Goal: Task Accomplishment & Management: Manage account settings

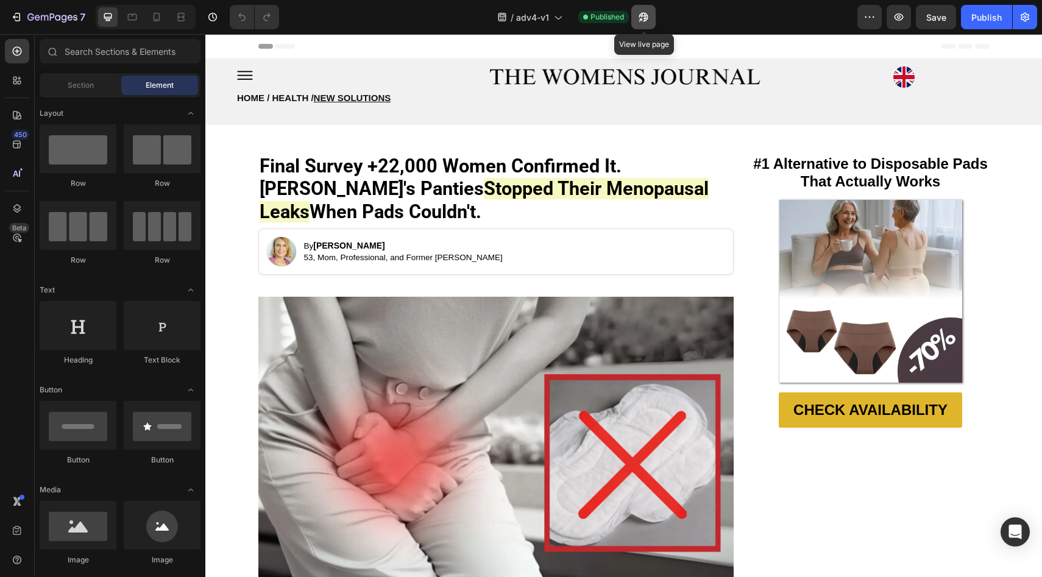
click at [640, 16] on icon "button" at bounding box center [643, 17] width 12 height 12
click at [1029, 16] on icon "button" at bounding box center [1025, 17] width 12 height 12
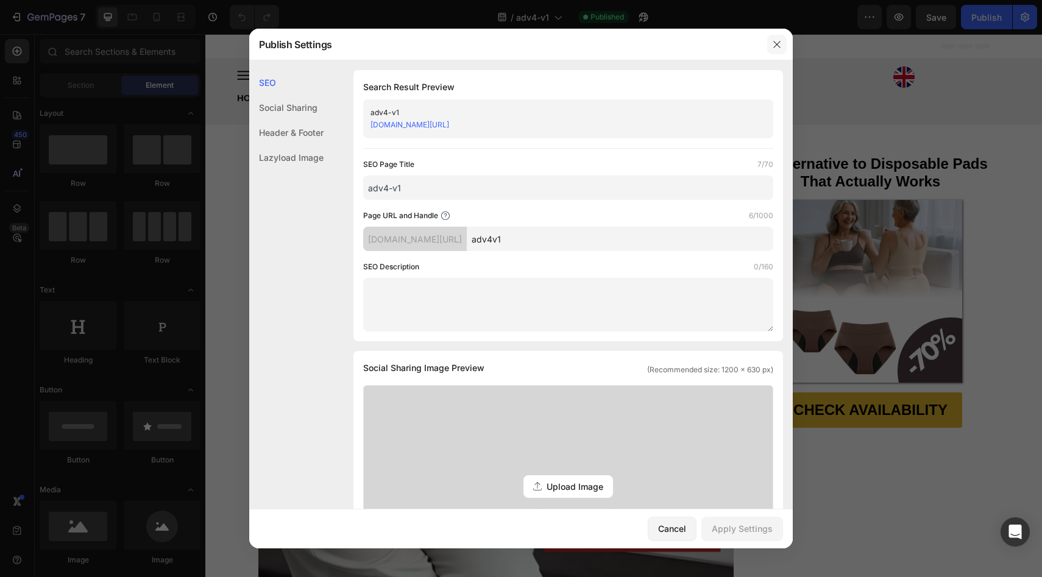
drag, startPoint x: 774, startPoint y: 45, endPoint x: 548, endPoint y: 7, distance: 229.3
click at [774, 45] on icon "button" at bounding box center [777, 45] width 10 height 10
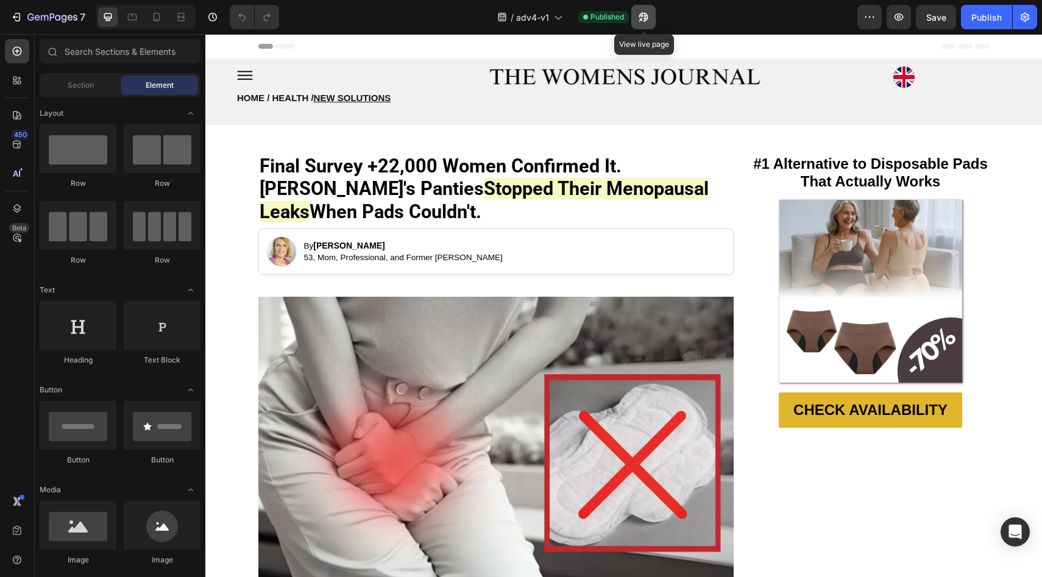
click at [639, 16] on icon "button" at bounding box center [643, 17] width 12 height 12
click at [64, 13] on icon "button" at bounding box center [52, 18] width 50 height 10
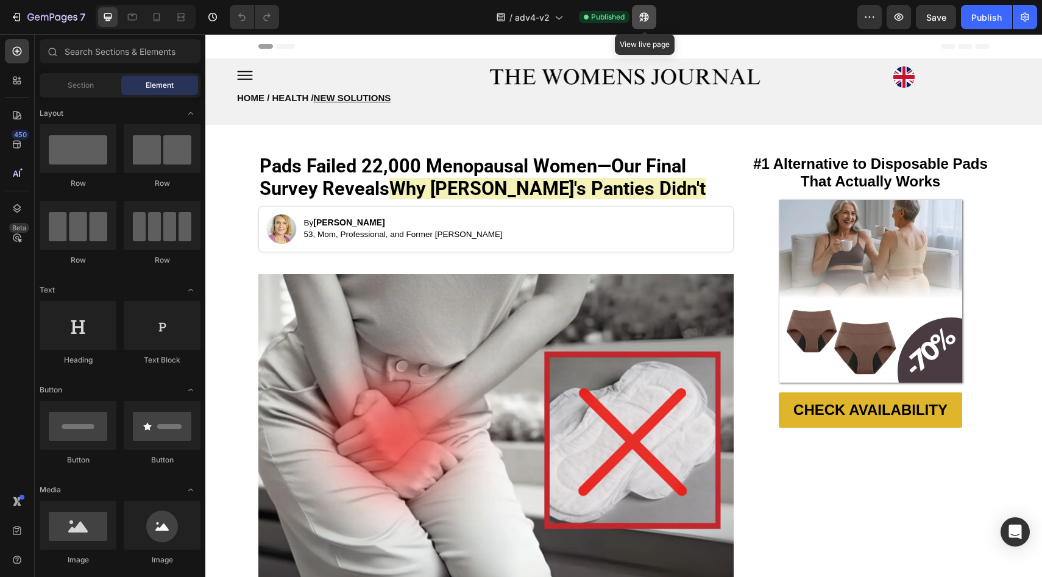
click at [643, 21] on icon "button" at bounding box center [641, 19] width 3 height 3
click at [29, 13] on icon "button" at bounding box center [52, 18] width 50 height 10
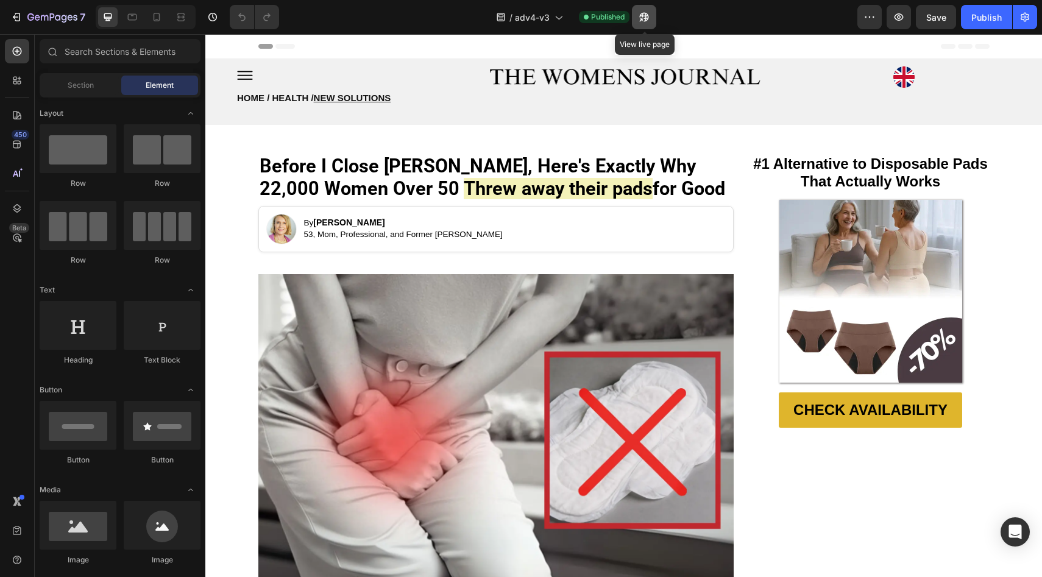
click at [653, 19] on button "button" at bounding box center [644, 17] width 24 height 24
click at [13, 15] on icon "button" at bounding box center [16, 17] width 12 height 12
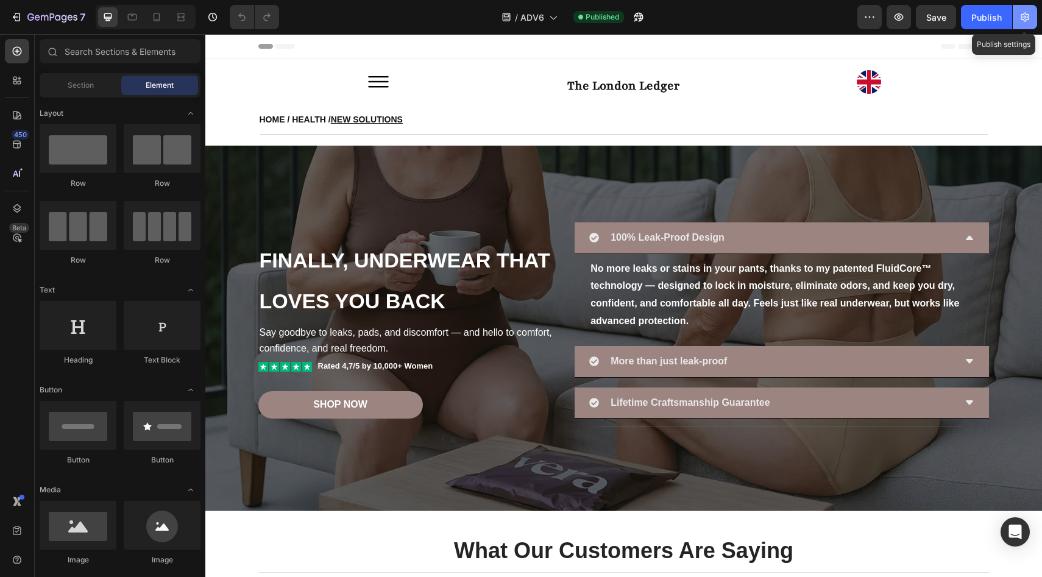
click at [1024, 20] on icon "button" at bounding box center [1025, 17] width 9 height 9
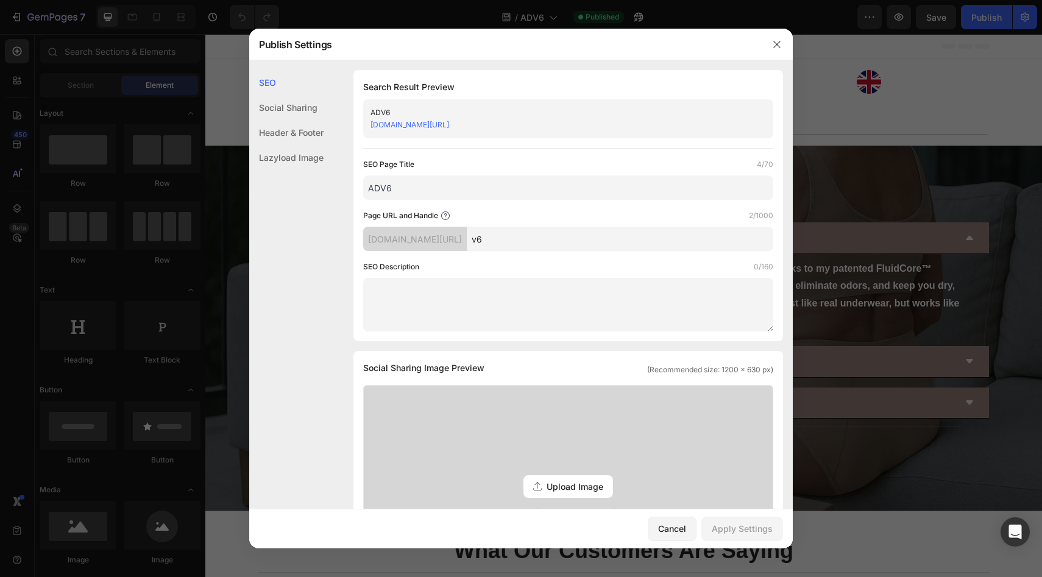
scroll to position [394, 0]
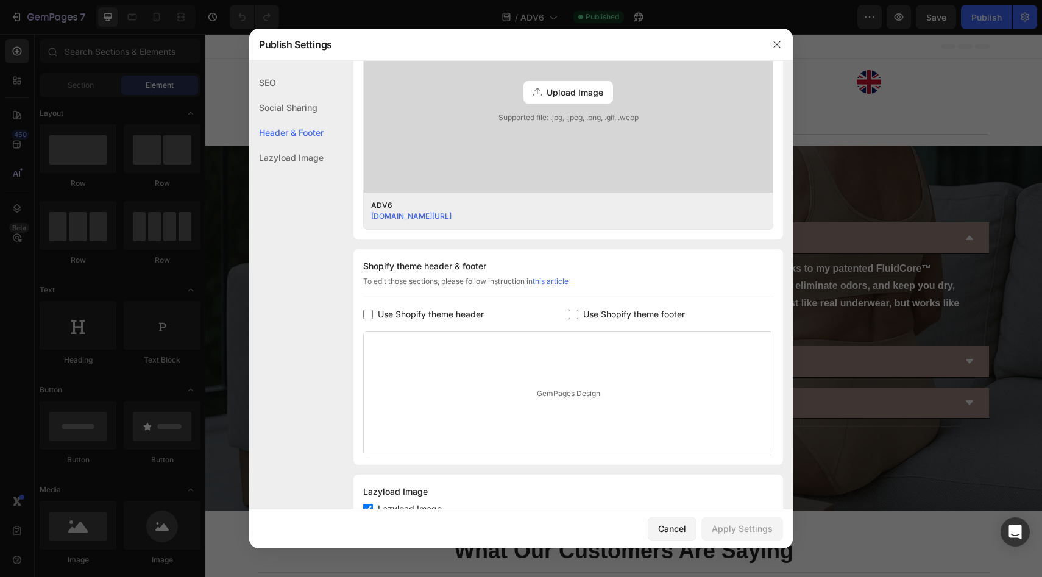
click at [461, 310] on span "Use Shopify theme header" at bounding box center [431, 314] width 106 height 15
checkbox input "true"
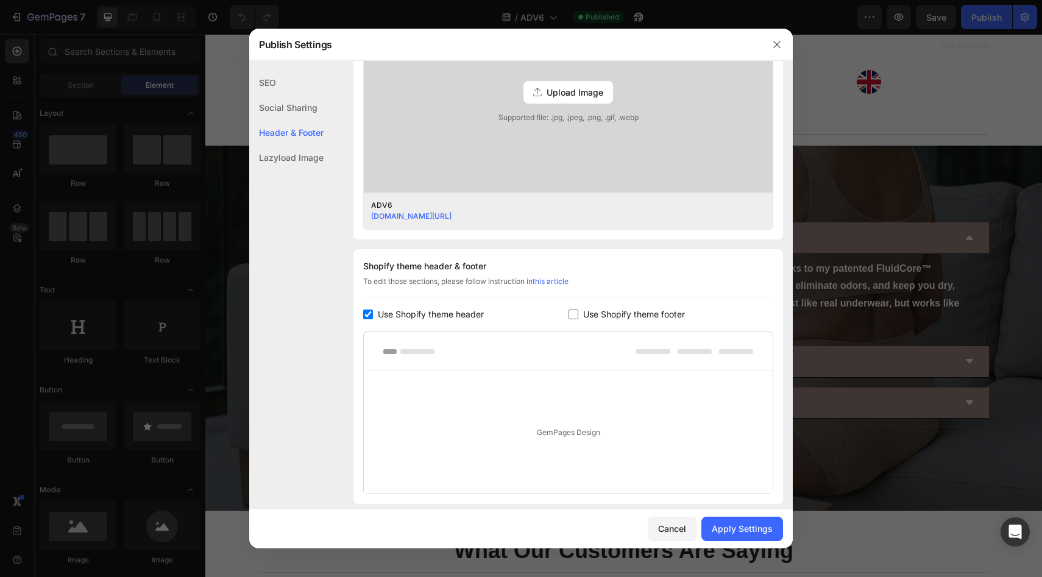
click at [621, 316] on span "Use Shopify theme footer" at bounding box center [634, 314] width 102 height 15
checkbox input "true"
click at [726, 523] on div "Apply Settings" at bounding box center [742, 528] width 61 height 13
click at [443, 314] on span "Use Shopify theme header" at bounding box center [431, 314] width 106 height 15
checkbox input "false"
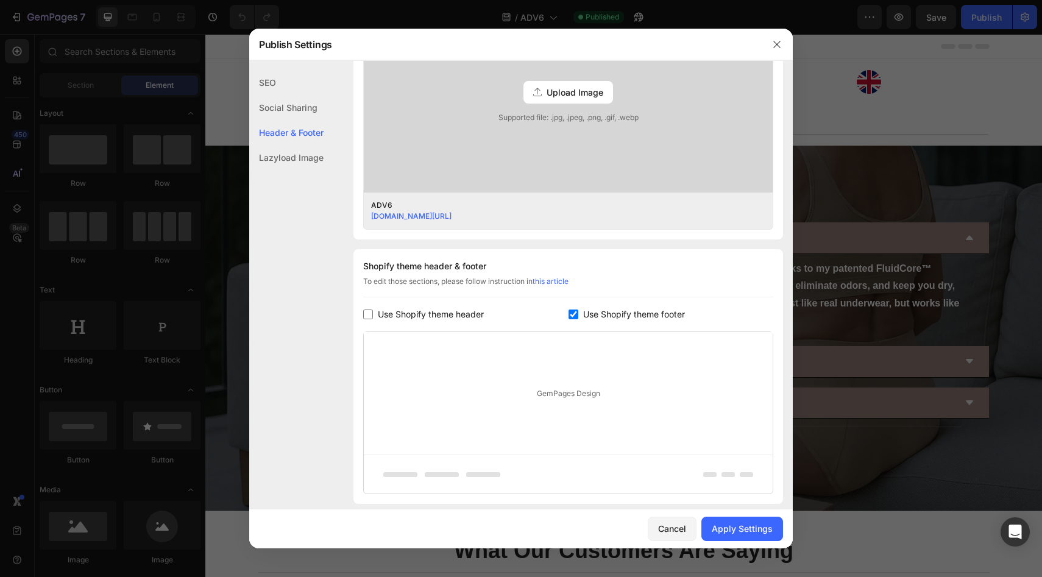
click at [573, 305] on div "Shopify theme header & footer To edit those sections, please follow instruction…" at bounding box center [568, 376] width 430 height 255
click at [583, 313] on span "Use Shopify theme footer" at bounding box center [634, 314] width 102 height 15
checkbox input "false"
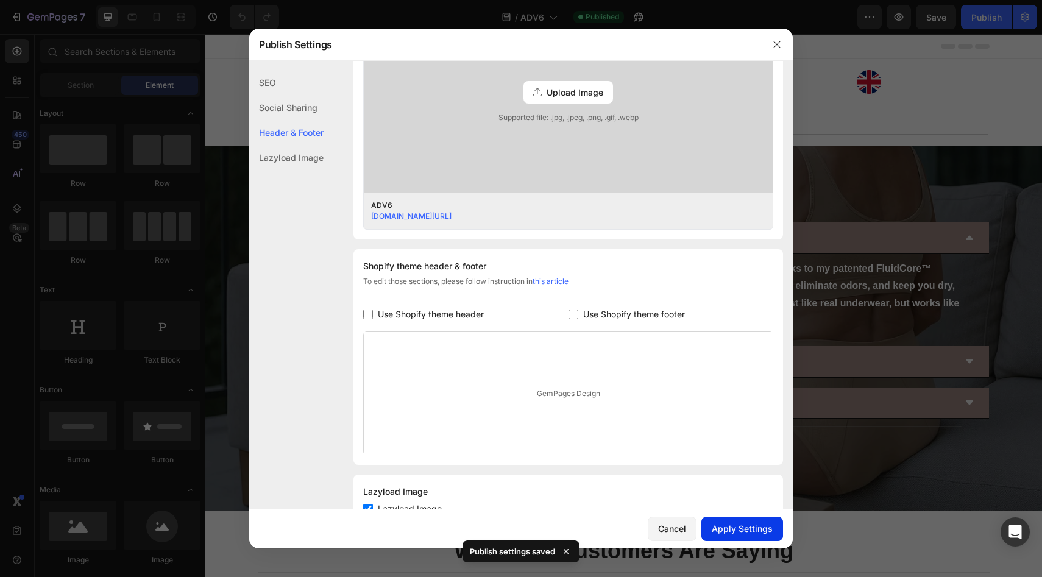
click at [737, 525] on div "Apply Settings" at bounding box center [742, 528] width 61 height 13
click at [781, 43] on icon "button" at bounding box center [777, 45] width 10 height 10
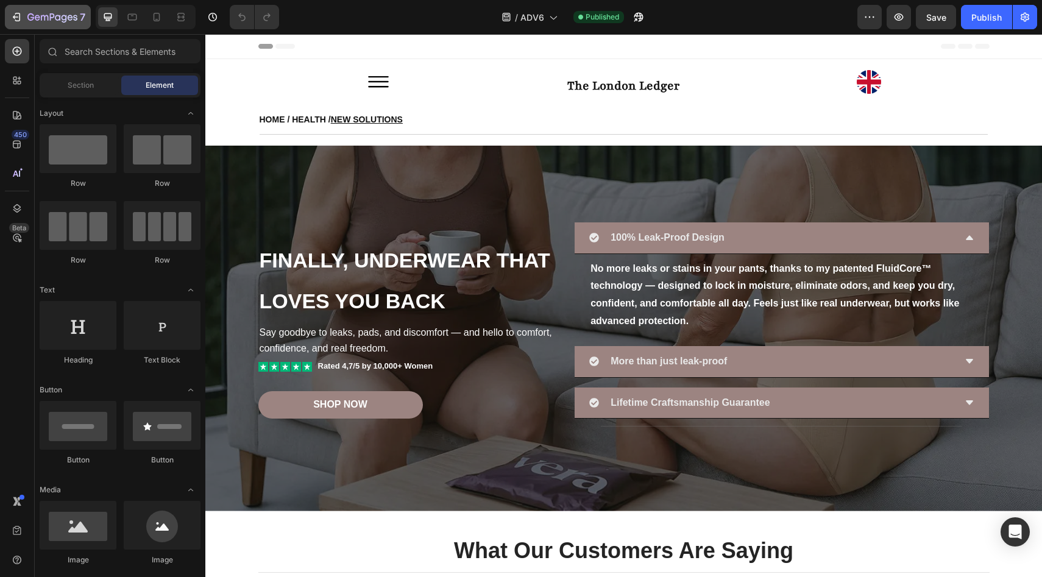
click at [23, 29] on button "7" at bounding box center [48, 17] width 86 height 24
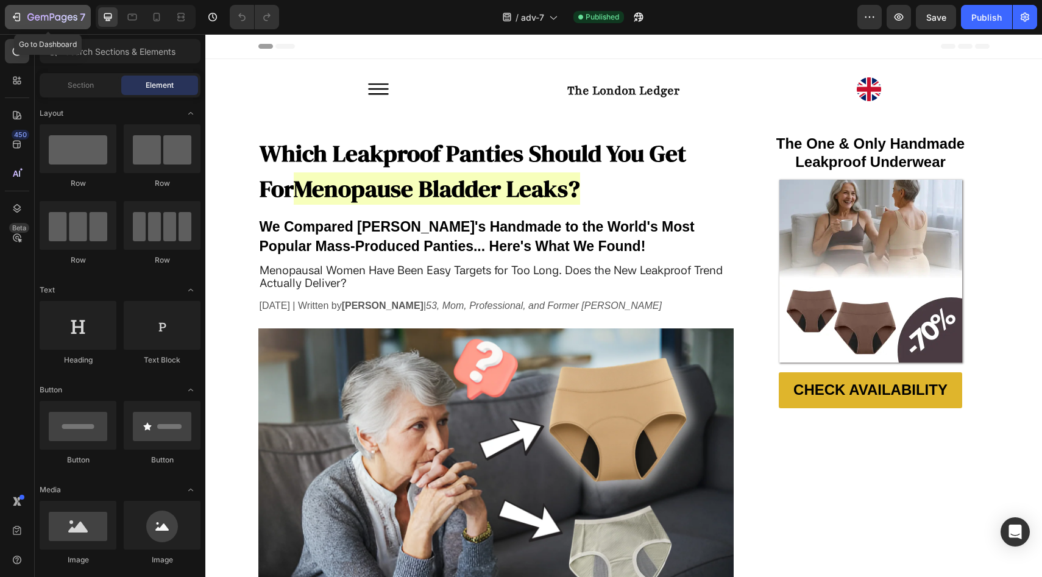
click at [10, 18] on button "7" at bounding box center [48, 17] width 86 height 24
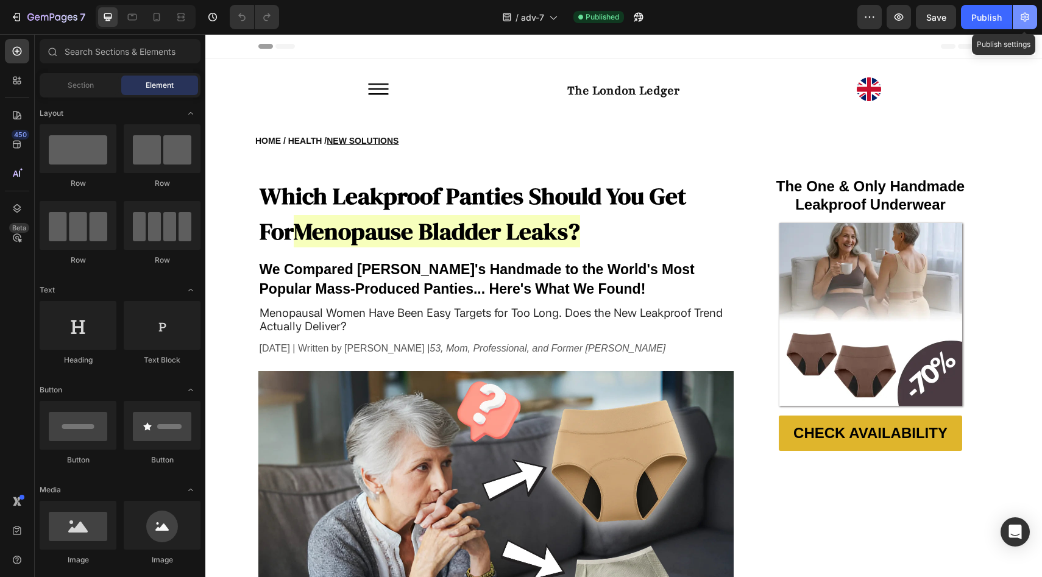
click at [1027, 16] on icon "button" at bounding box center [1025, 17] width 9 height 9
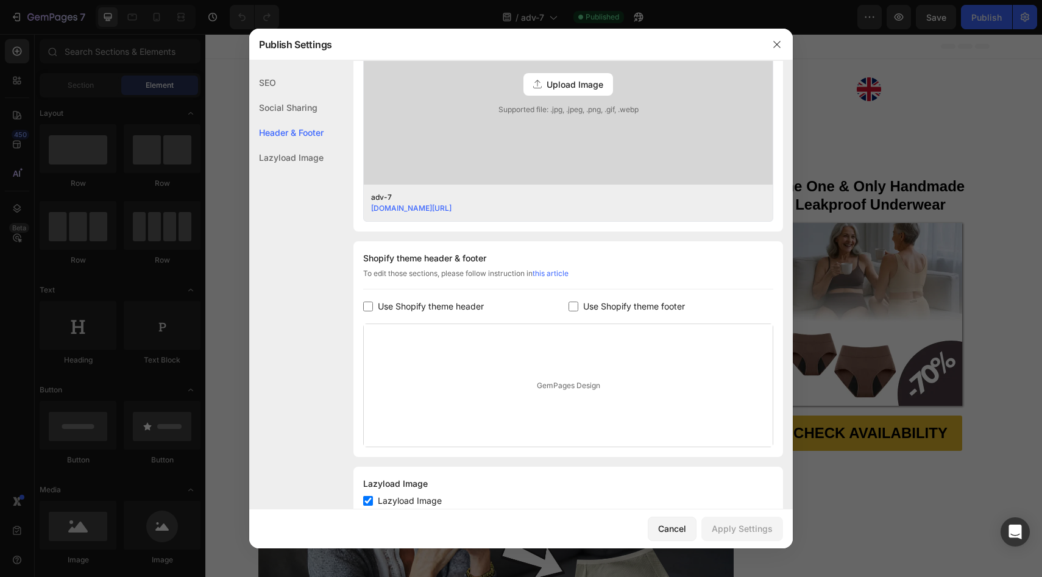
click at [436, 311] on span "Use Shopify theme header" at bounding box center [431, 306] width 106 height 15
checkbox input "true"
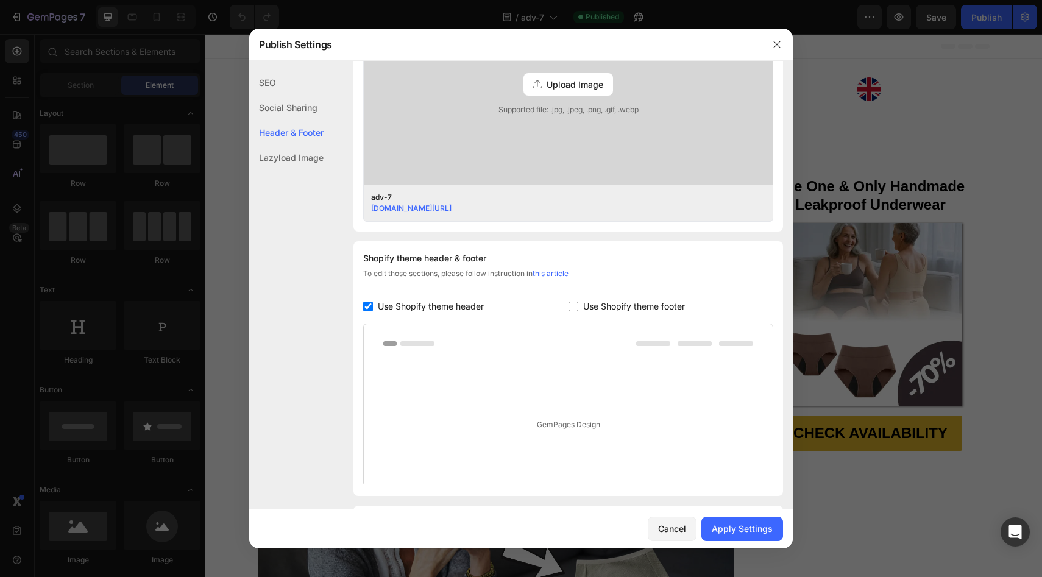
click at [589, 309] on span "Use Shopify theme footer" at bounding box center [634, 306] width 102 height 15
checkbox input "true"
click at [720, 526] on div "Apply Settings" at bounding box center [742, 528] width 61 height 13
click at [472, 306] on span "Use Shopify theme header" at bounding box center [431, 306] width 106 height 15
checkbox input "false"
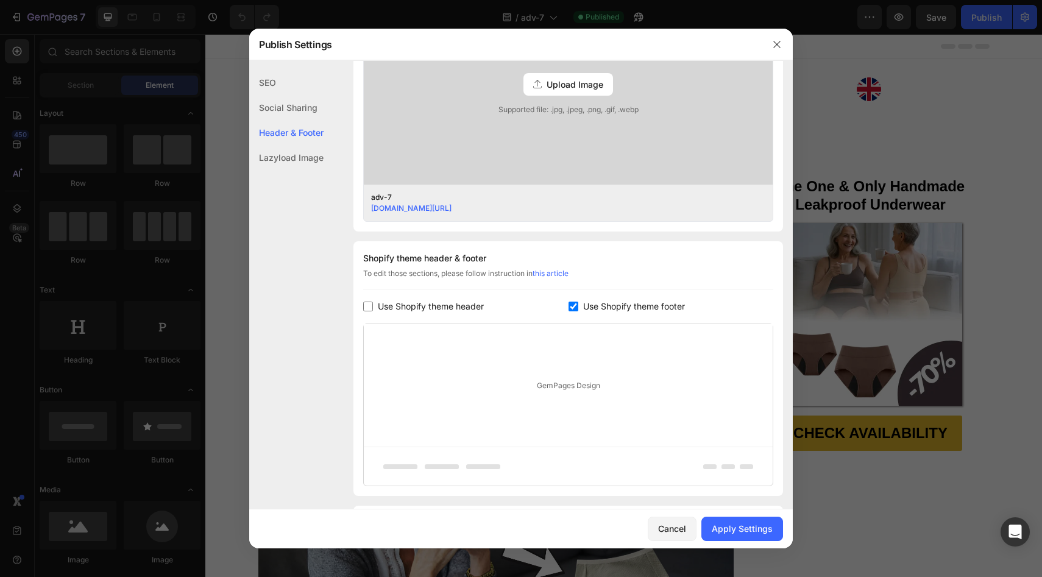
click at [590, 305] on span "Use Shopify theme footer" at bounding box center [634, 306] width 102 height 15
checkbox input "false"
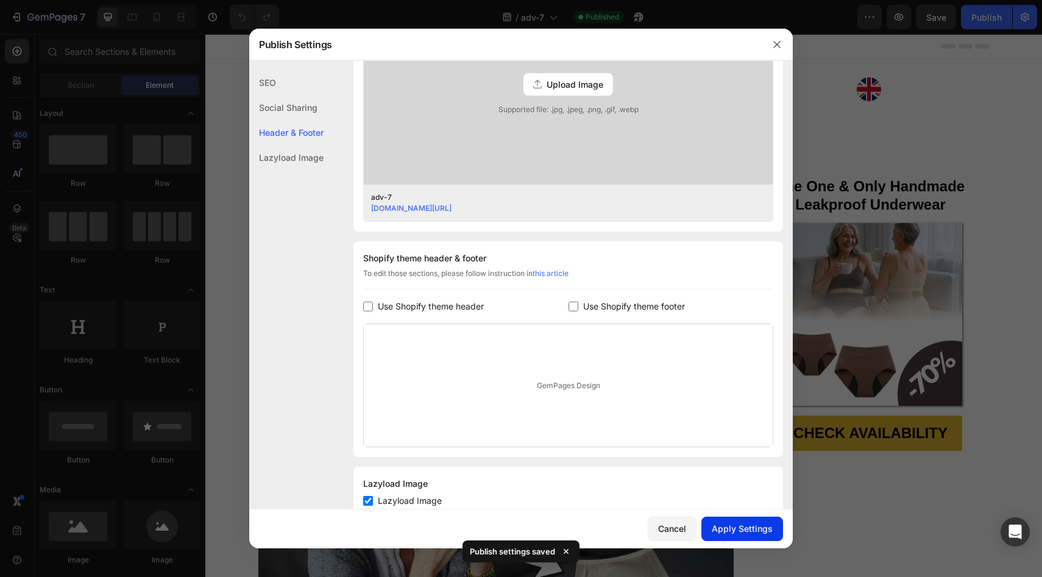
click at [723, 528] on div "Apply Settings" at bounding box center [742, 528] width 61 height 13
click at [772, 43] on icon "button" at bounding box center [777, 45] width 10 height 10
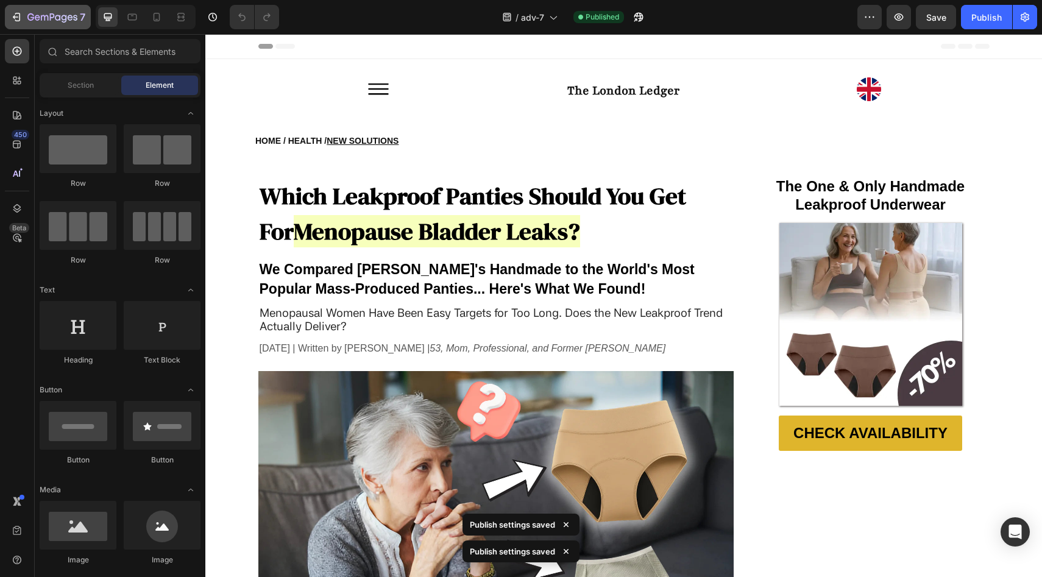
click at [71, 18] on icon "button" at bounding box center [52, 18] width 50 height 10
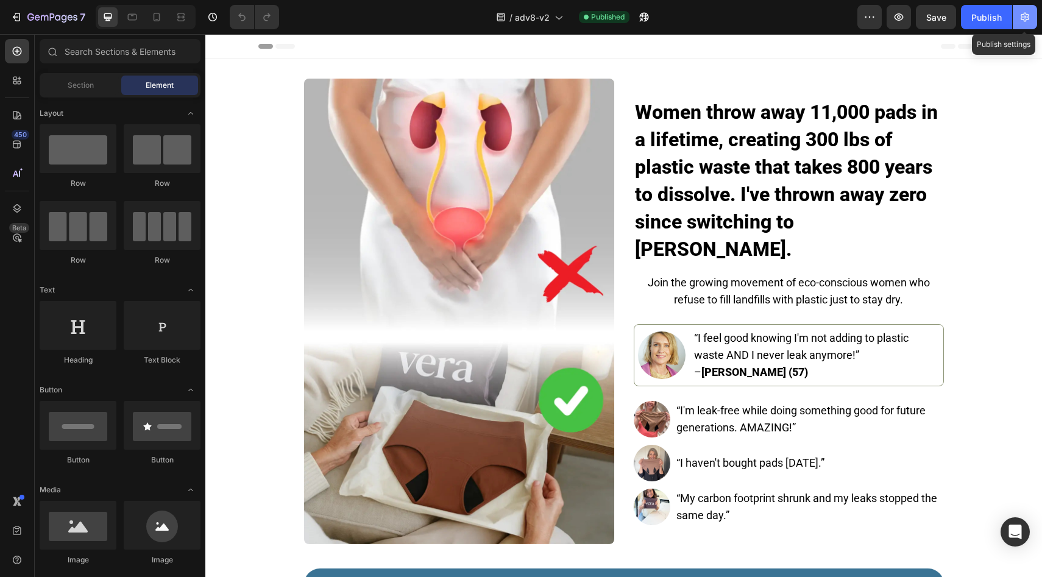
click at [1025, 18] on icon "button" at bounding box center [1025, 17] width 12 height 12
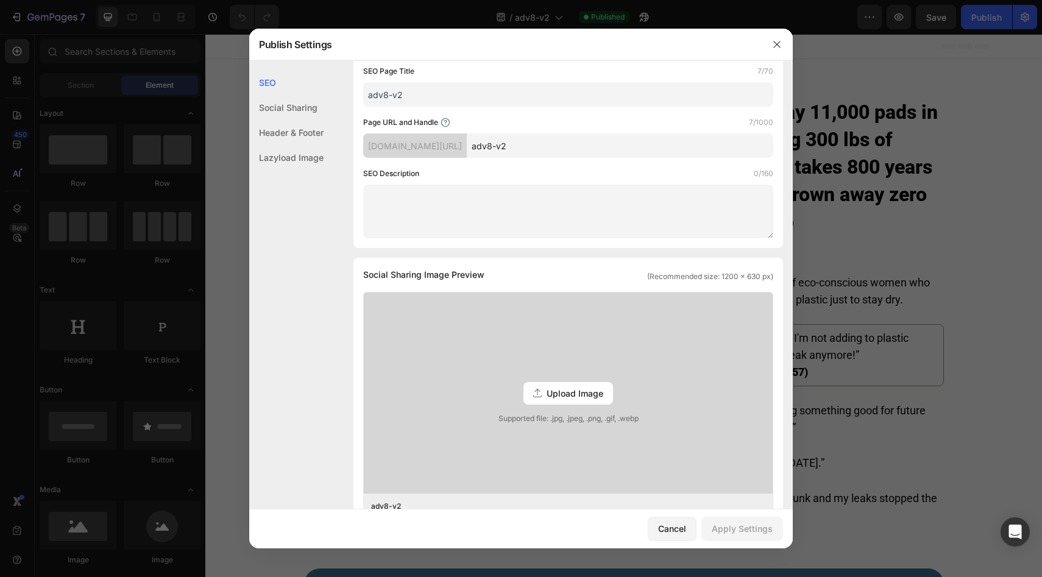
scroll to position [422, 0]
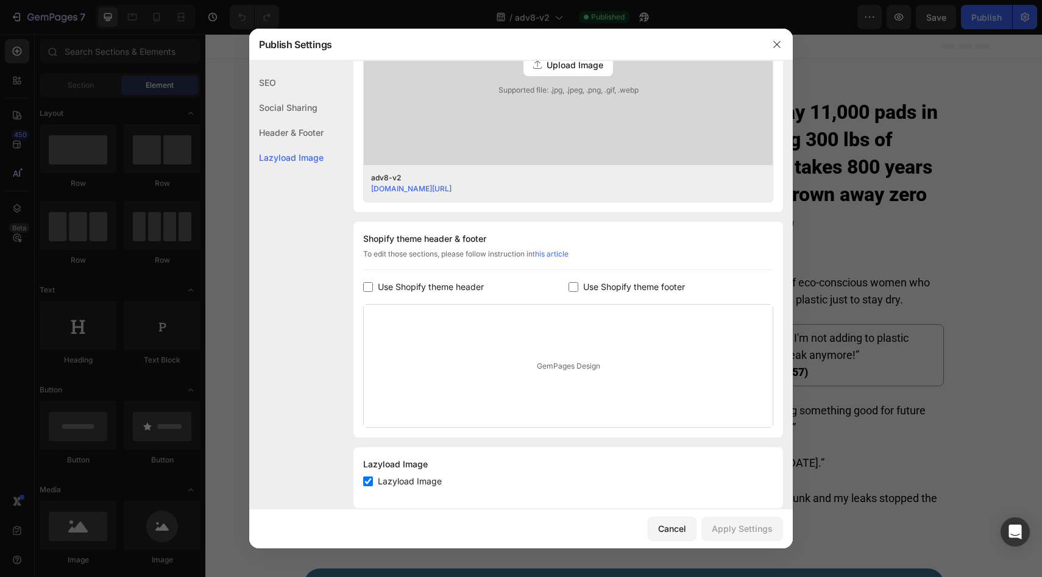
click at [439, 289] on span "Use Shopify theme header" at bounding box center [431, 287] width 106 height 15
checkbox input "true"
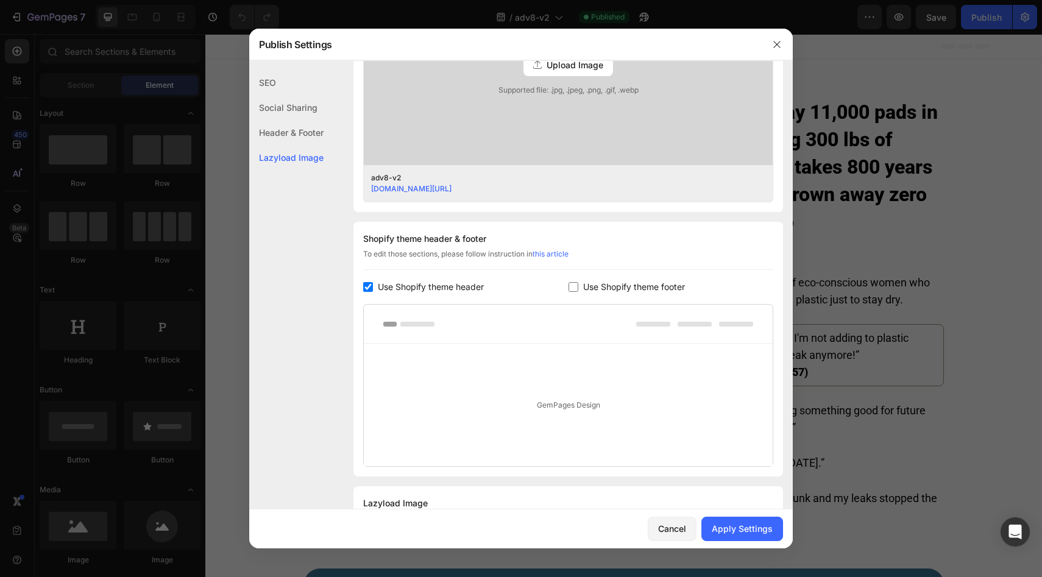
click at [608, 283] on span "Use Shopify theme footer" at bounding box center [634, 287] width 102 height 15
checkbox input "true"
click at [723, 520] on button "Apply Settings" at bounding box center [742, 529] width 82 height 24
click at [460, 288] on span "Use Shopify theme header" at bounding box center [431, 287] width 106 height 15
checkbox input "false"
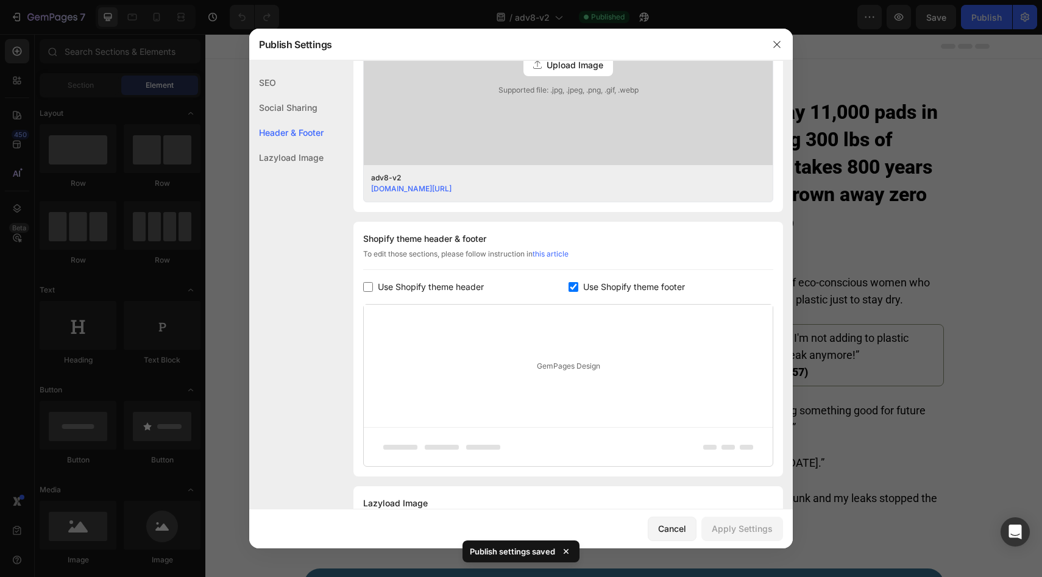
click at [629, 287] on span "Use Shopify theme footer" at bounding box center [634, 287] width 102 height 15
checkbox input "false"
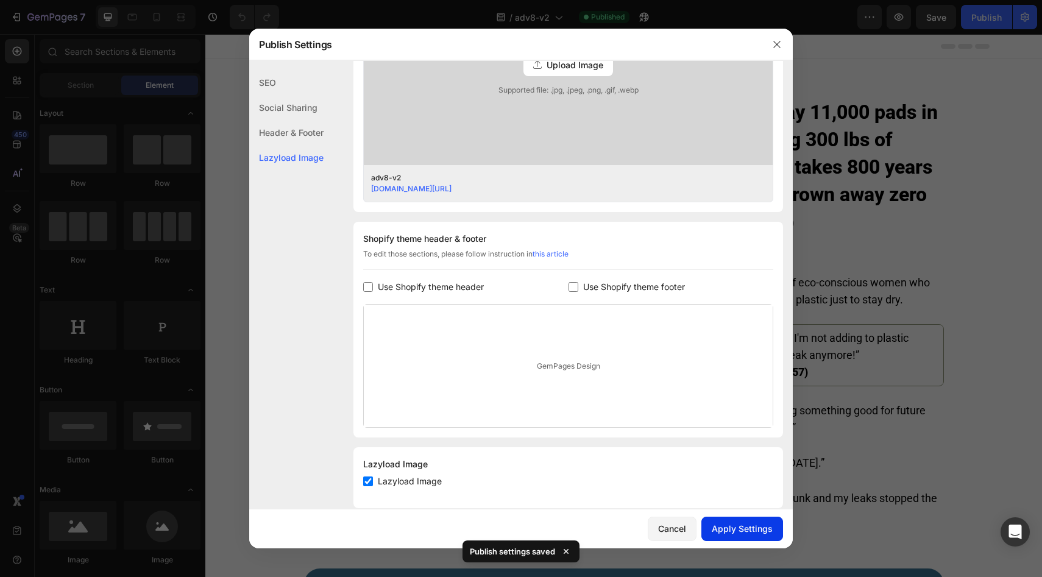
click at [728, 534] on div "Apply Settings" at bounding box center [742, 528] width 61 height 13
click at [772, 40] on icon "button" at bounding box center [777, 45] width 10 height 10
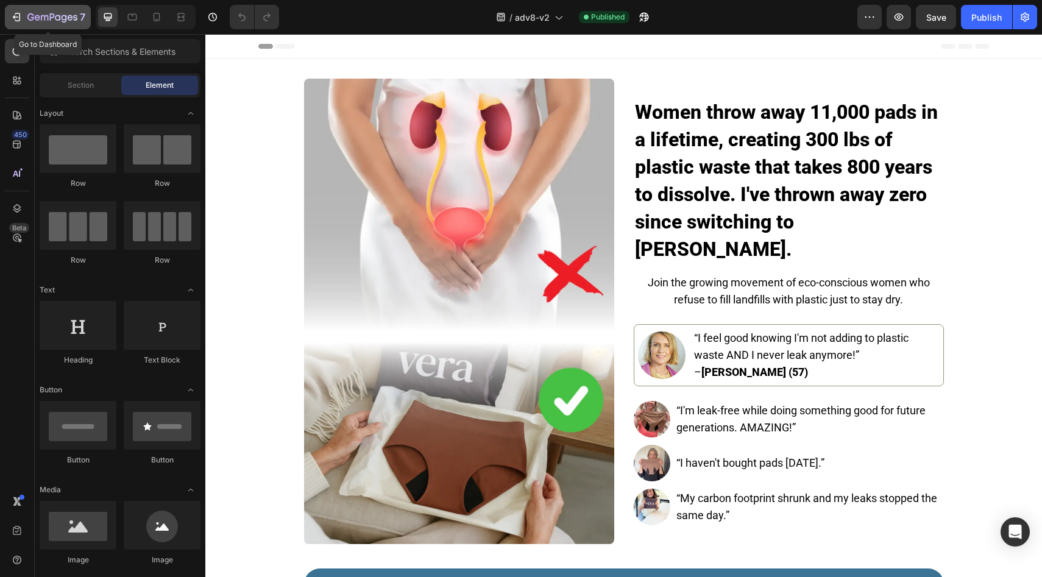
click at [34, 21] on icon "button" at bounding box center [52, 18] width 50 height 10
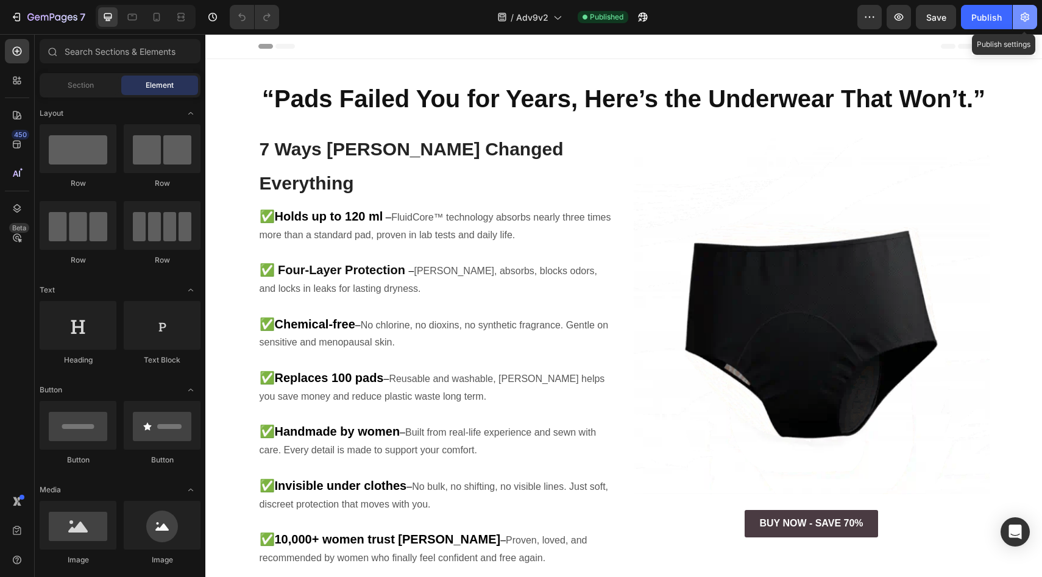
click at [1024, 12] on icon "button" at bounding box center [1025, 17] width 12 height 12
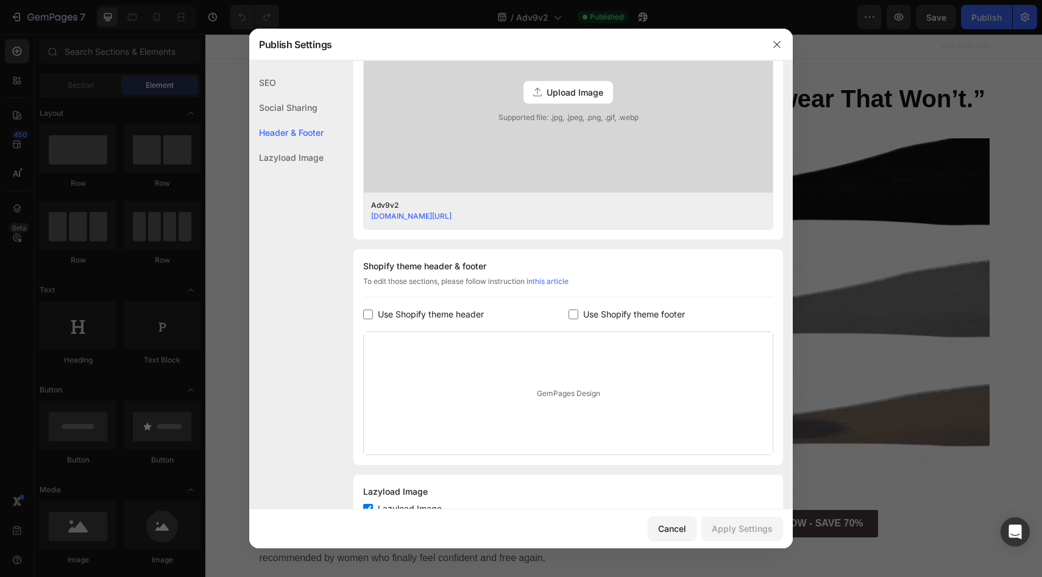
scroll to position [395, 0]
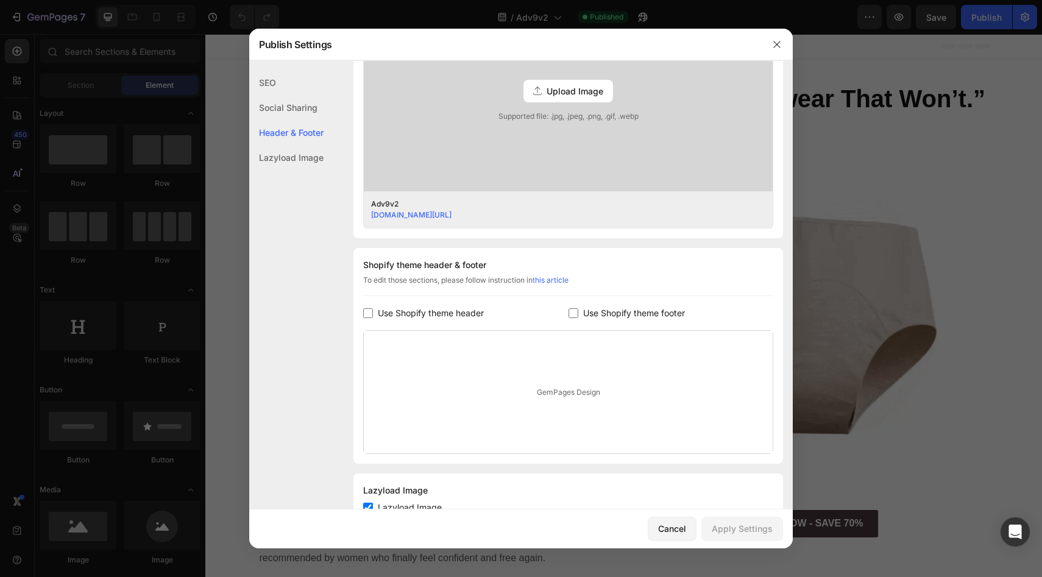
click at [453, 313] on span "Use Shopify theme header" at bounding box center [431, 313] width 106 height 15
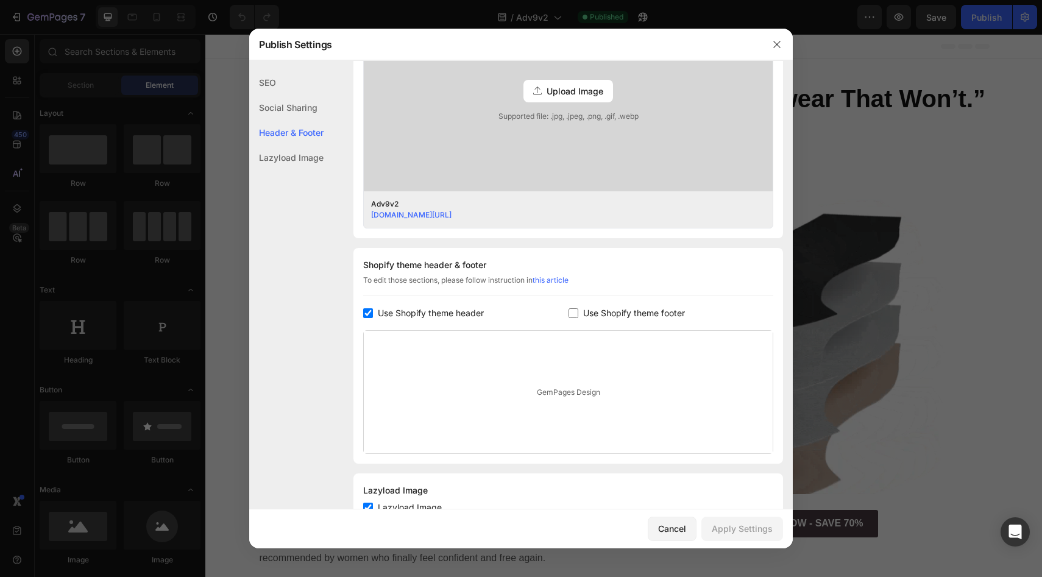
checkbox input "true"
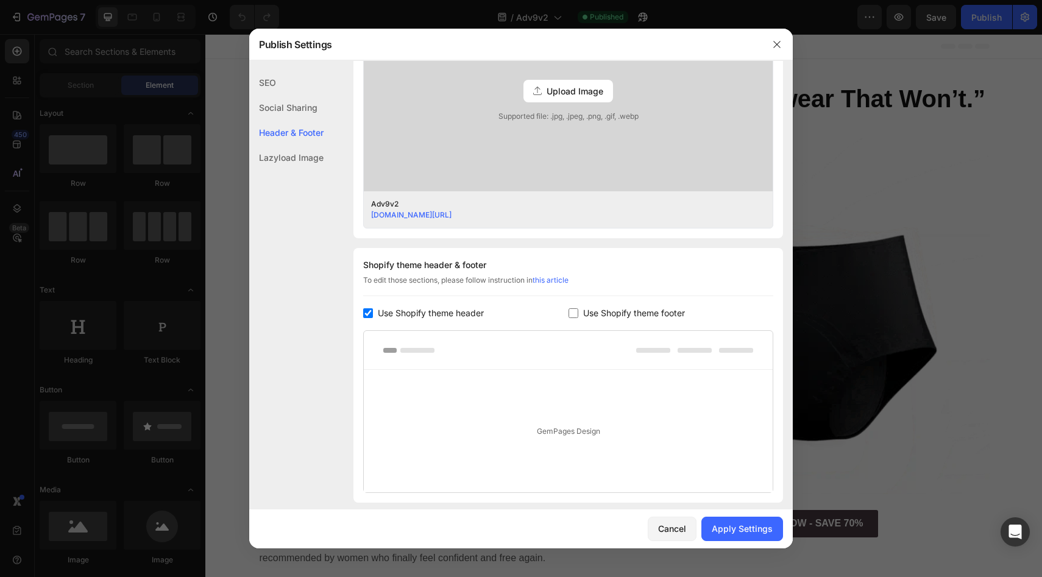
click at [587, 306] on span "Use Shopify theme footer" at bounding box center [634, 313] width 102 height 15
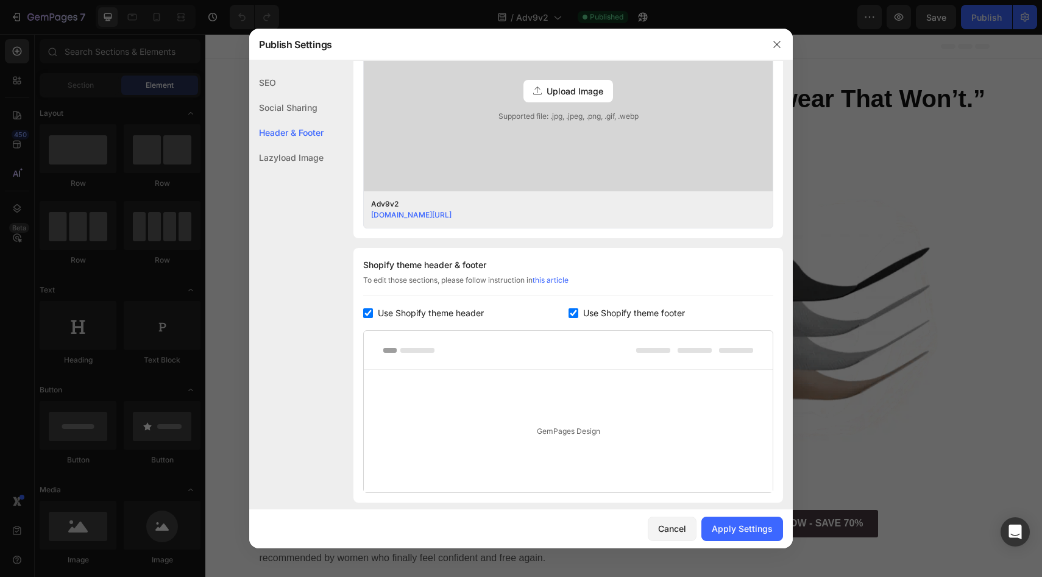
checkbox input "true"
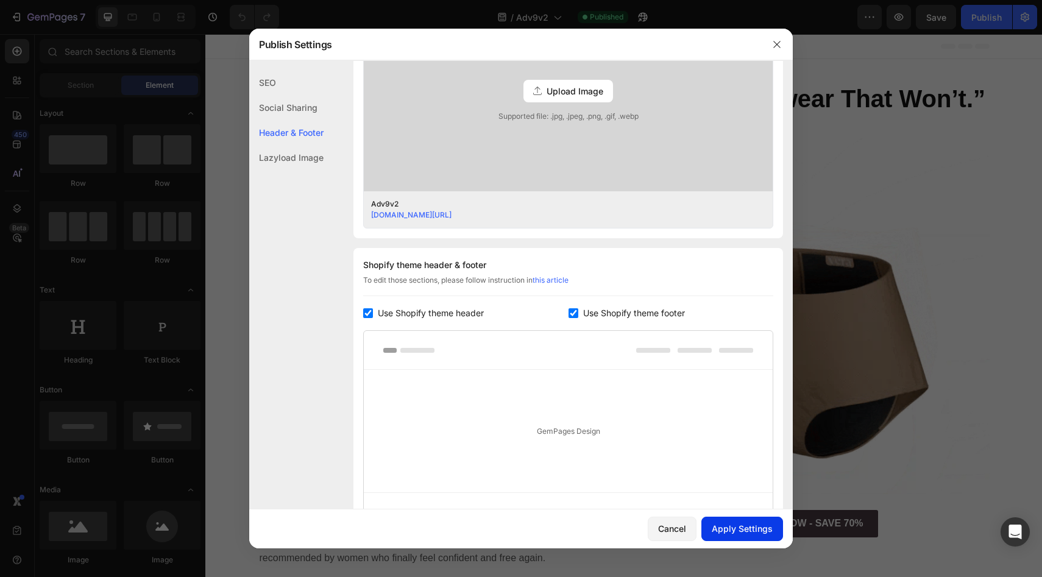
click at [746, 523] on div "Apply Settings" at bounding box center [742, 528] width 61 height 13
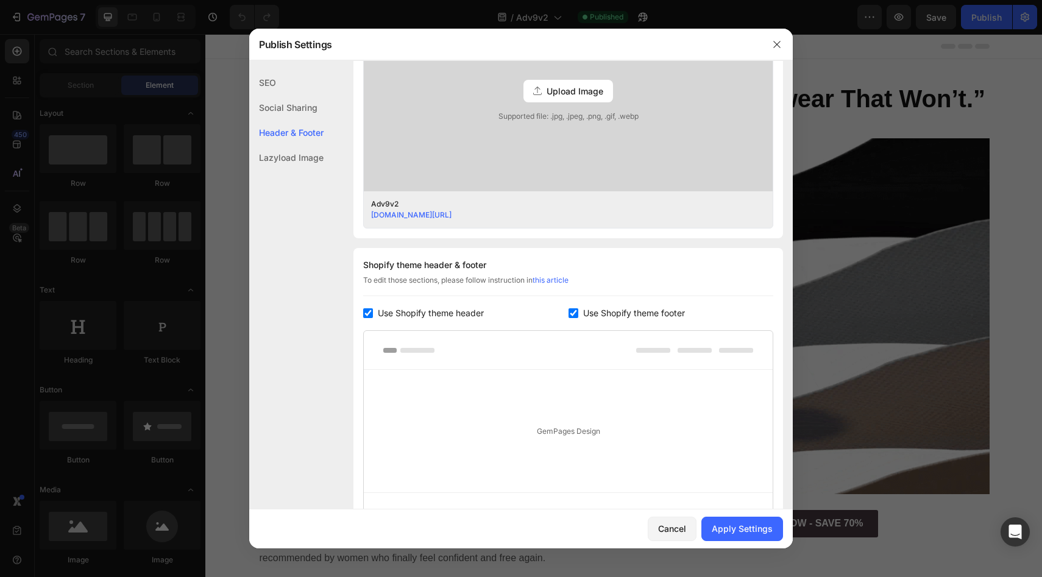
click at [469, 314] on span "Use Shopify theme header" at bounding box center [431, 313] width 106 height 15
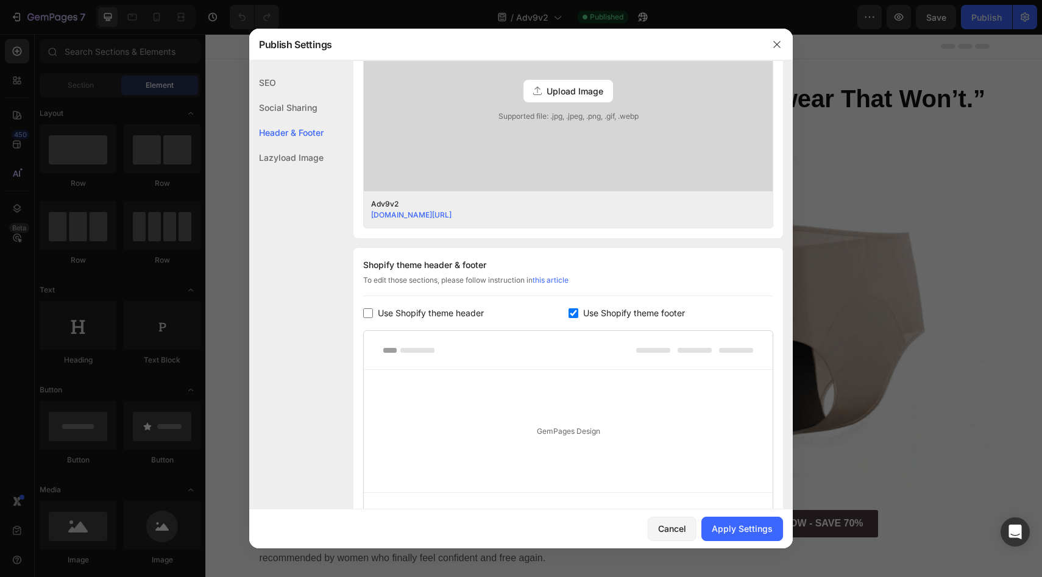
checkbox input "false"
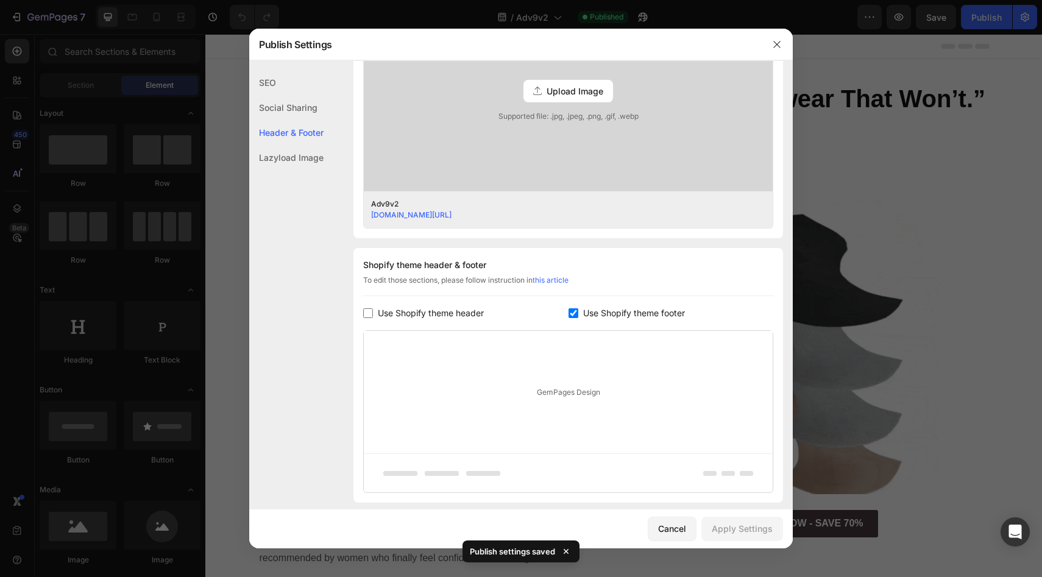
click at [605, 309] on span "Use Shopify theme footer" at bounding box center [634, 313] width 102 height 15
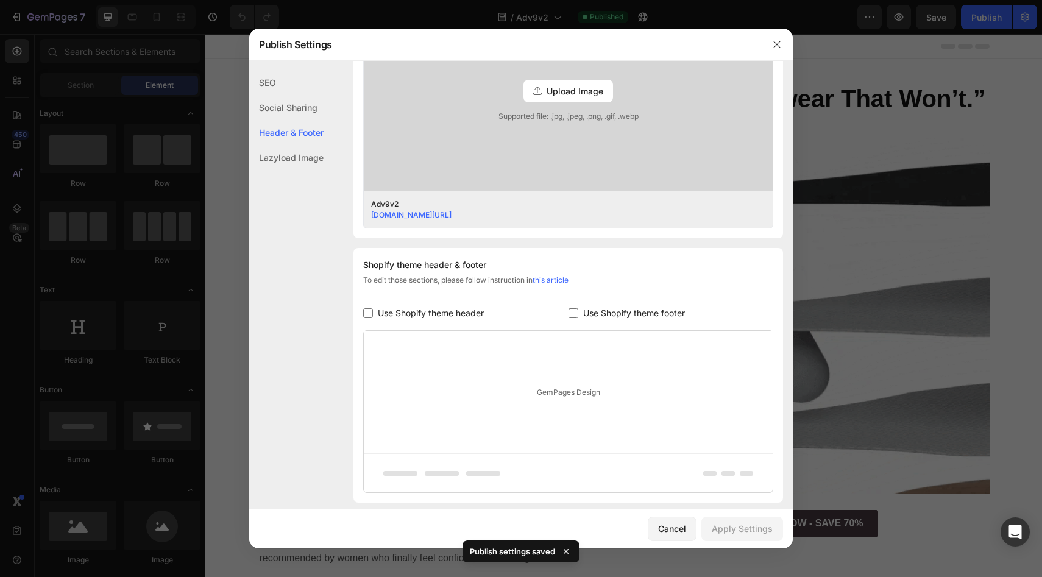
checkbox input "false"
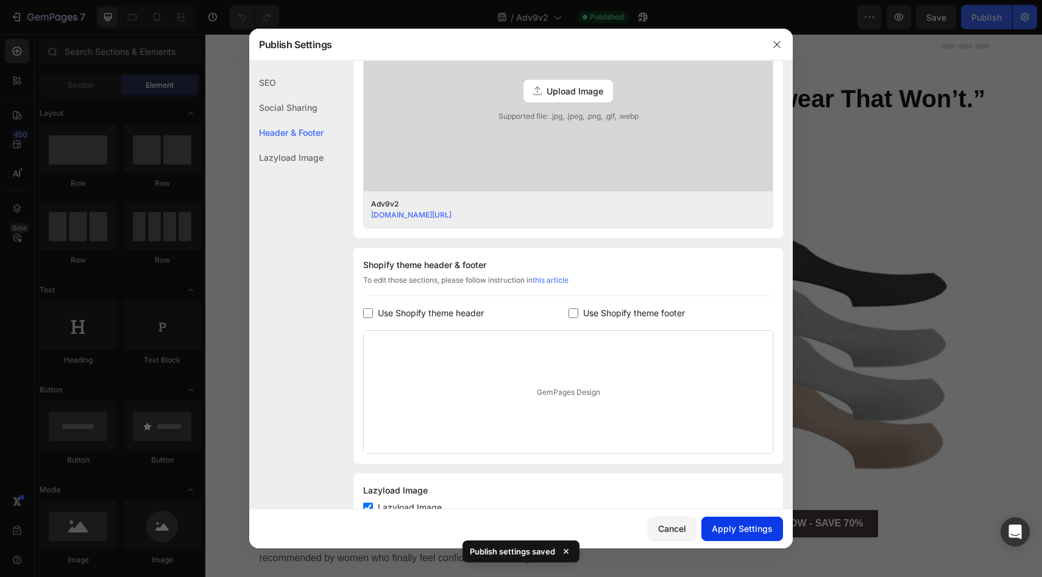
click at [731, 520] on button "Apply Settings" at bounding box center [742, 529] width 82 height 24
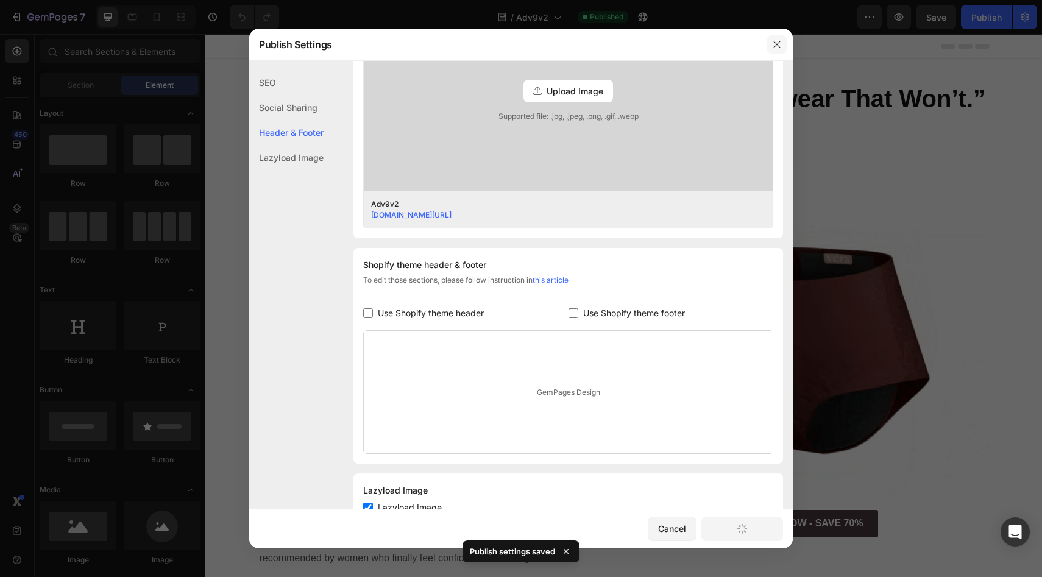
click at [778, 46] on icon "button" at bounding box center [776, 44] width 7 height 7
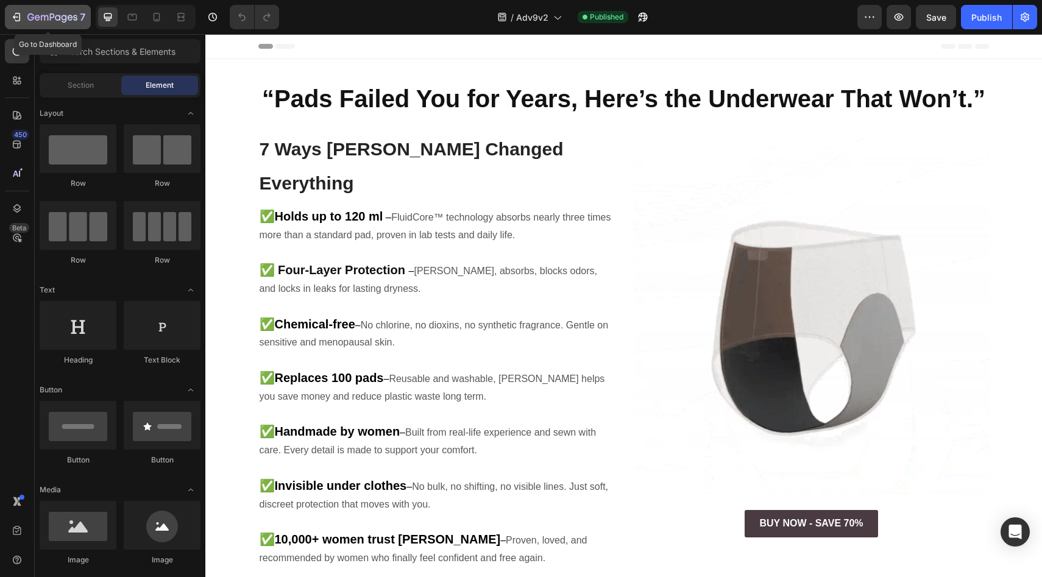
click at [47, 13] on icon "button" at bounding box center [52, 18] width 50 height 10
